Goal: Navigation & Orientation: Find specific page/section

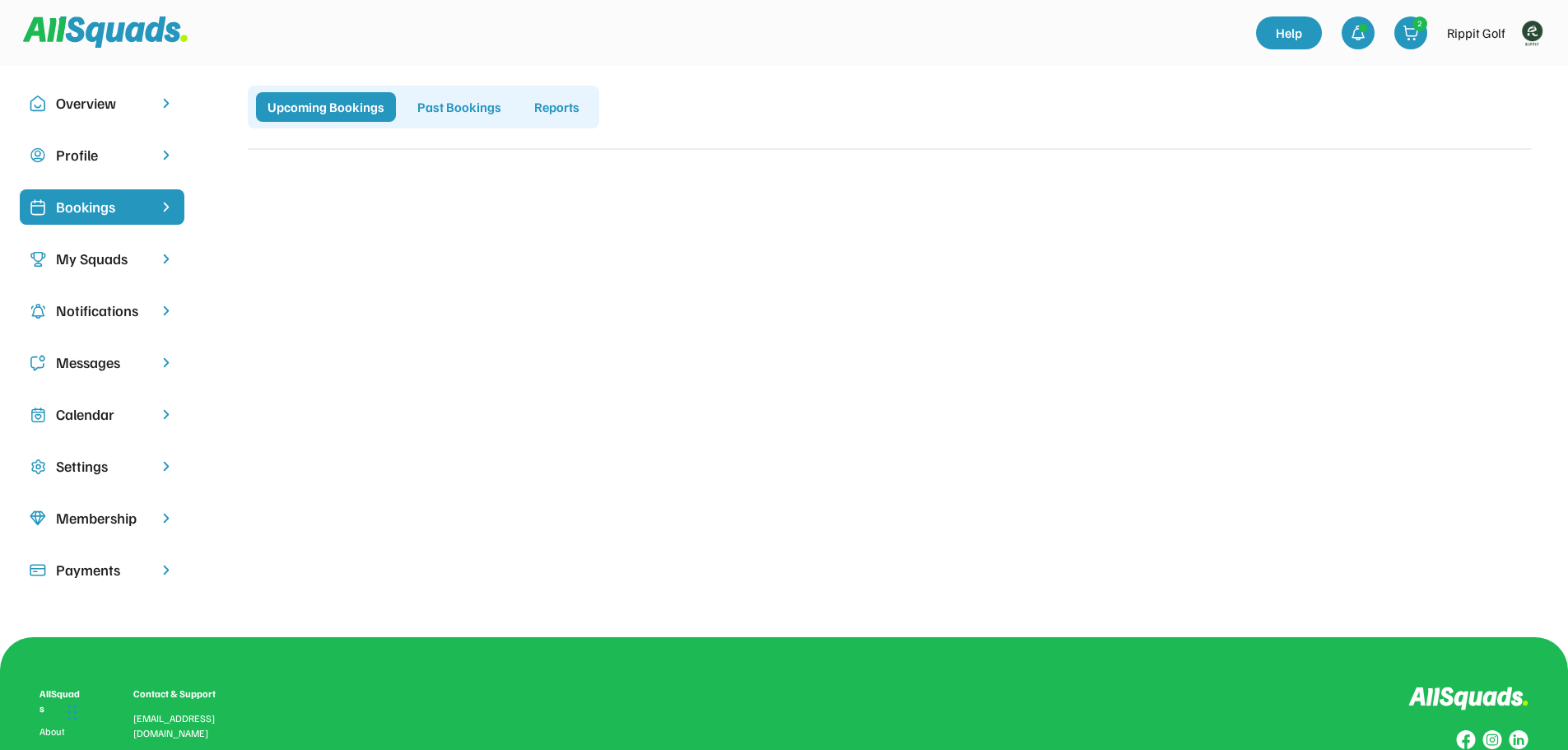
click at [1536, 40] on img at bounding box center [1531, 33] width 33 height 33
click at [1502, 68] on link "Profile" at bounding box center [1510, 72] width 97 height 33
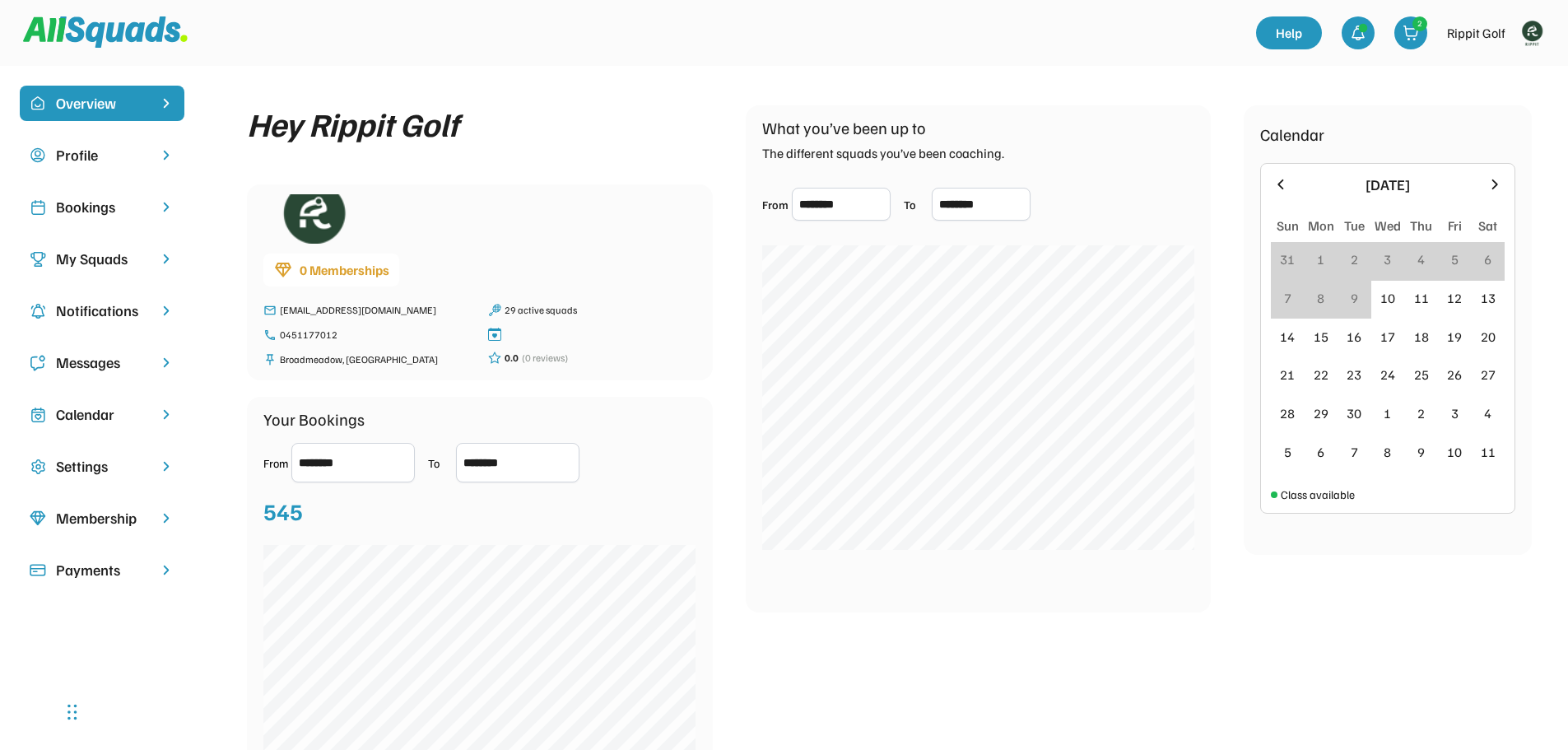
click at [116, 208] on div "Bookings" at bounding box center [103, 207] width 92 height 23
